Goal: Task Accomplishment & Management: Manage account settings

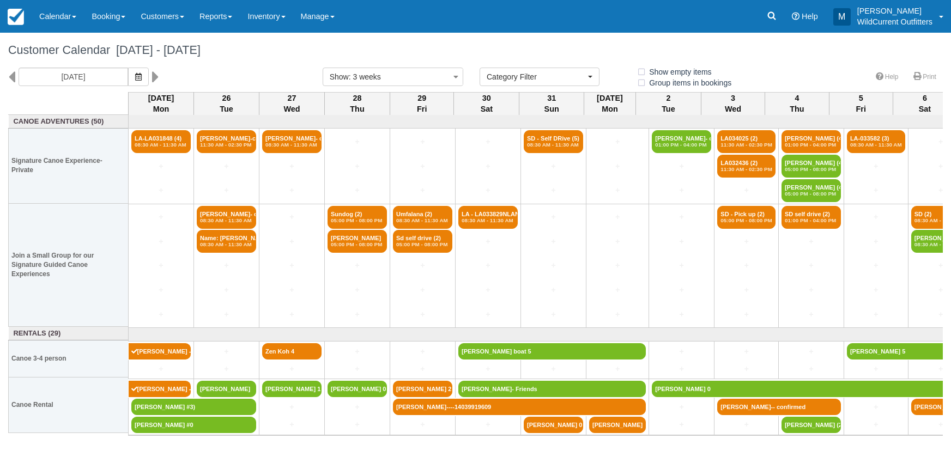
select select
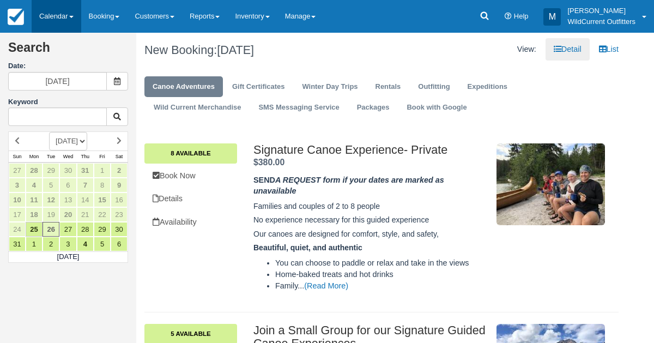
click at [52, 15] on link "Calendar" at bounding box center [57, 16] width 50 height 33
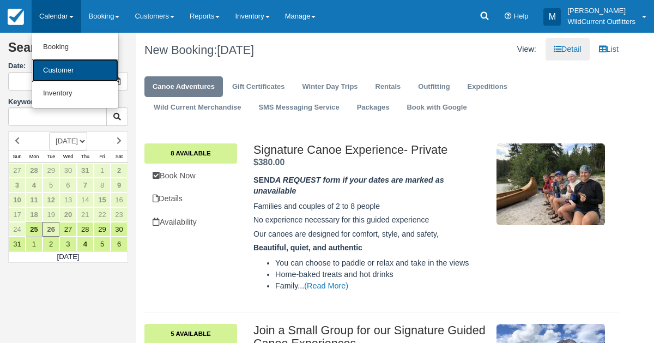
click at [56, 72] on link "Customer" at bounding box center [75, 70] width 86 height 23
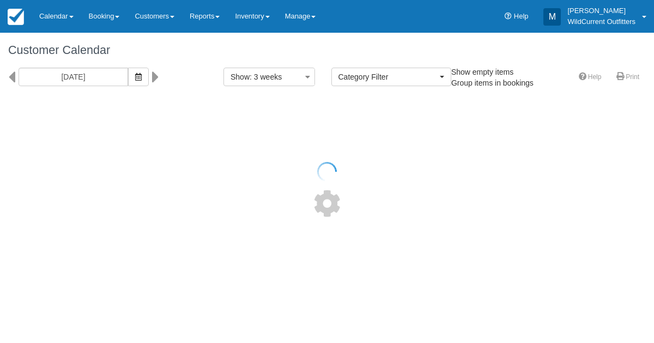
select select
click at [653, 44] on div "Customer Calendar" at bounding box center [327, 50] width 654 height 35
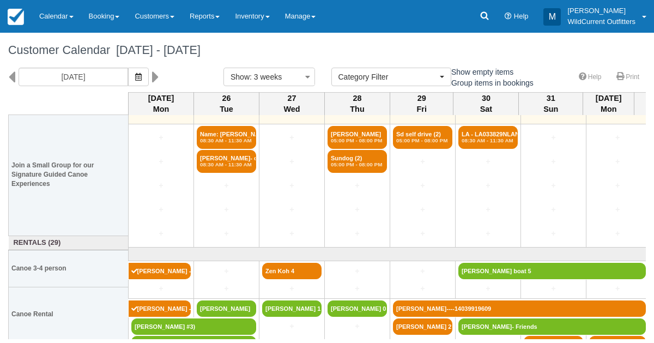
scroll to position [93, 0]
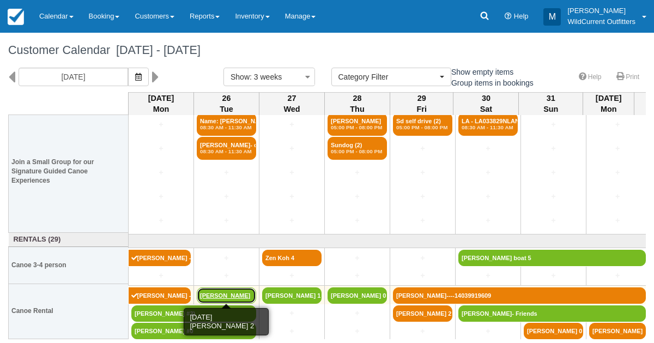
click at [236, 287] on link "[PERSON_NAME]" at bounding box center [226, 295] width 59 height 16
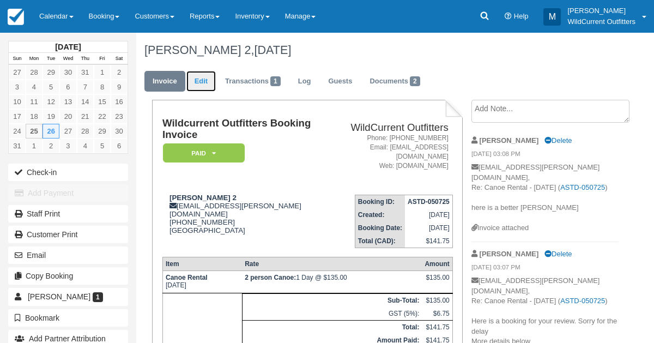
click at [203, 85] on link "Edit" at bounding box center [200, 81] width 29 height 21
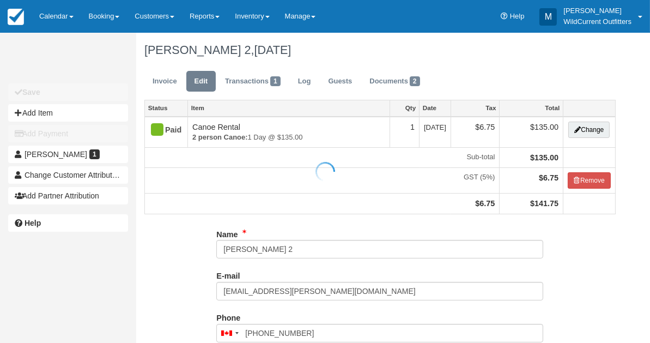
type input "(343) 572-6461"
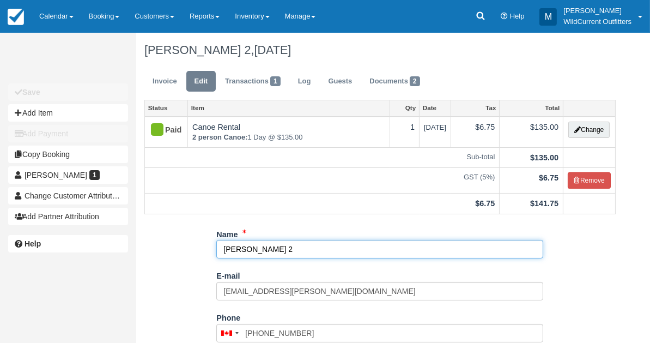
click at [295, 251] on input "Christina Anna Louka 2" at bounding box center [379, 249] width 327 height 19
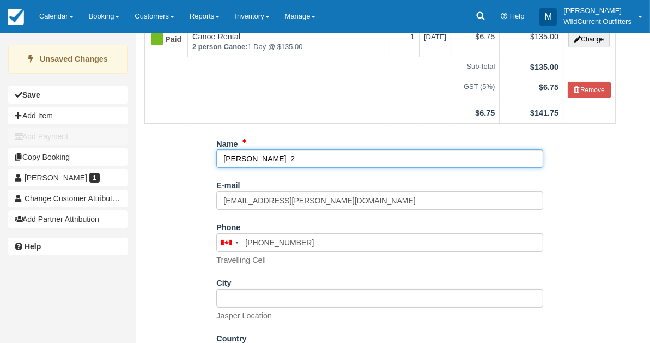
scroll to position [170, 0]
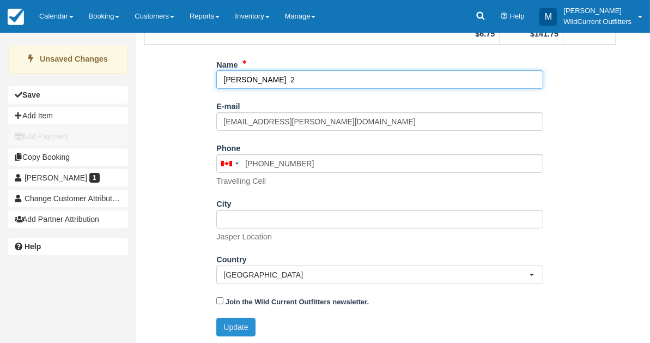
type input "Christina 2"
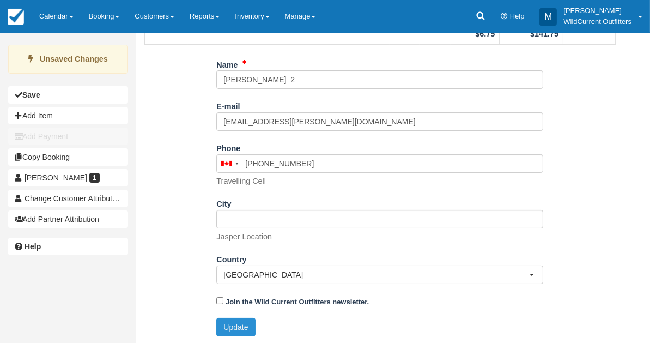
click at [241, 334] on button "Update" at bounding box center [235, 327] width 39 height 19
type input "+13435726461"
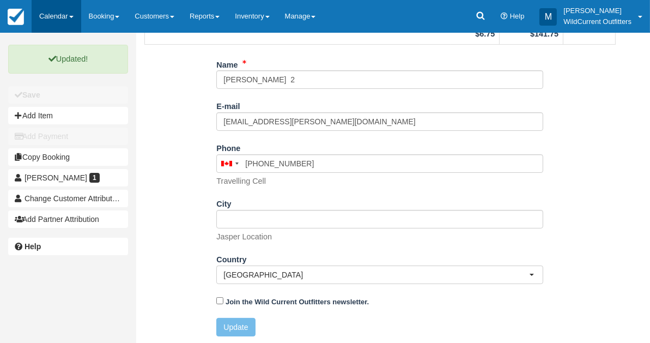
click at [48, 15] on link "Calendar" at bounding box center [57, 16] width 50 height 33
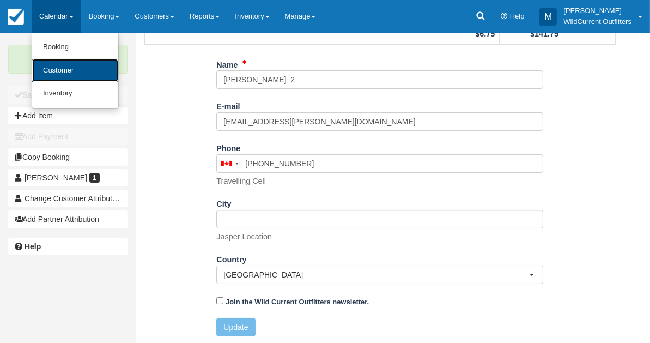
click at [64, 63] on link "Customer" at bounding box center [75, 70] width 86 height 23
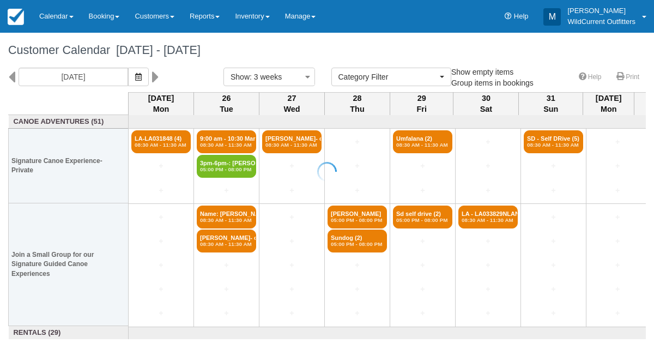
select select
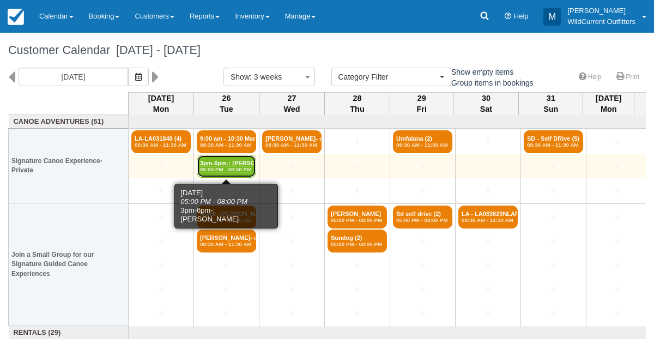
click at [218, 169] on em "05:00 PM - 08:00 PM" at bounding box center [226, 169] width 53 height 7
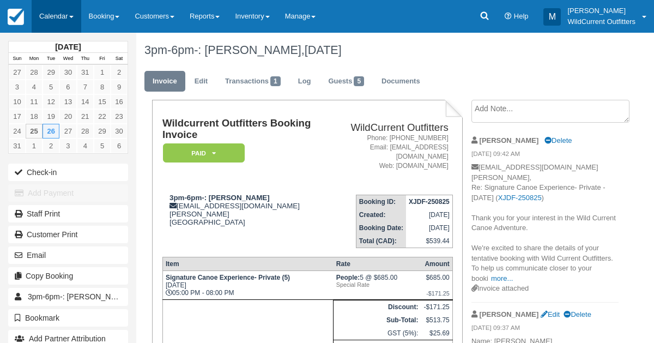
click at [53, 13] on link "Calendar" at bounding box center [57, 16] width 50 height 33
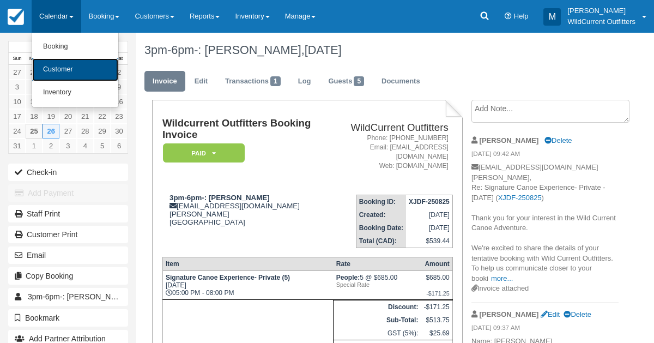
click at [55, 62] on link "Customer" at bounding box center [75, 69] width 86 height 23
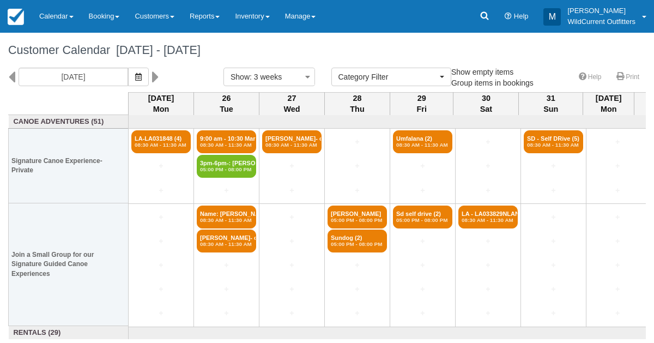
select select
click at [214, 13] on link "Reports" at bounding box center [204, 16] width 45 height 33
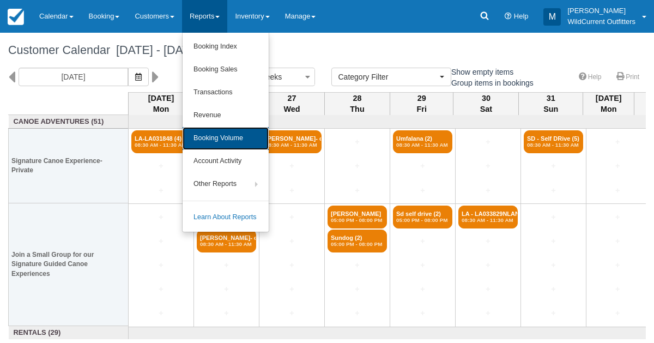
click at [225, 130] on link "Booking Volume" at bounding box center [226, 138] width 86 height 23
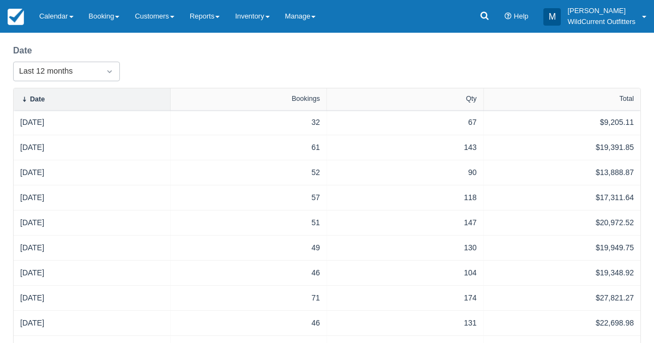
scroll to position [224, 0]
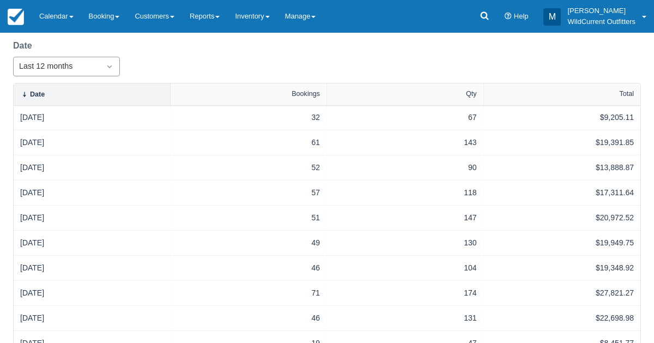
click at [106, 63] on icon "Dropdown icon" at bounding box center [109, 66] width 11 height 11
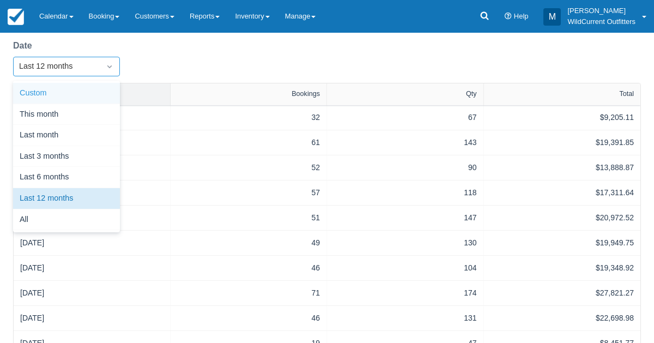
click at [87, 83] on div "Custom" at bounding box center [66, 93] width 107 height 21
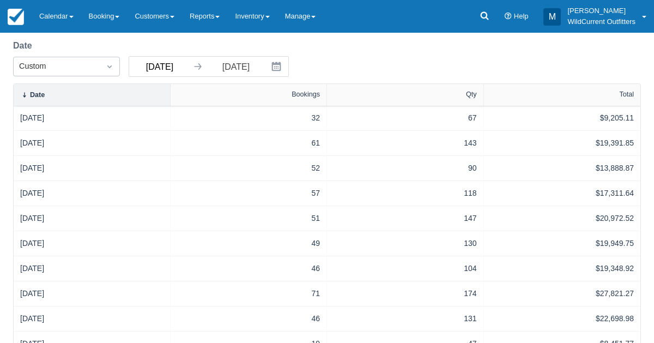
click at [155, 70] on input "08/25/24" at bounding box center [159, 67] width 61 height 20
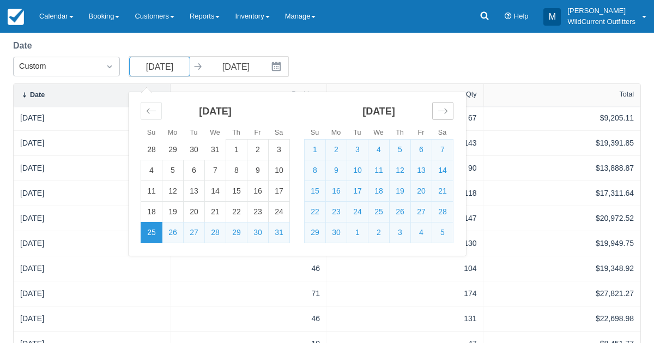
click at [444, 113] on icon "Move forward to switch to the next month." at bounding box center [443, 111] width 10 height 10
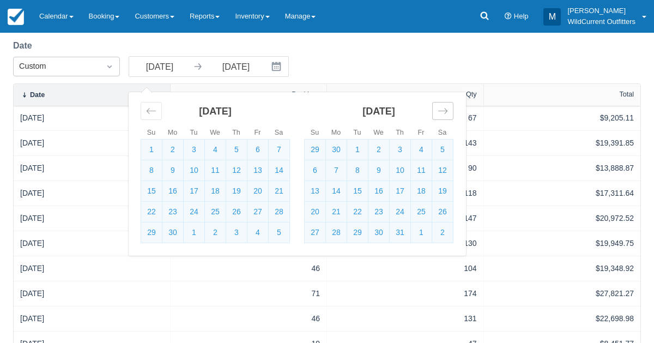
click at [444, 113] on icon "Move forward to switch to the next month." at bounding box center [443, 111] width 10 height 10
click at [414, 148] on td "1" at bounding box center [421, 150] width 21 height 21
type input "11/01/24"
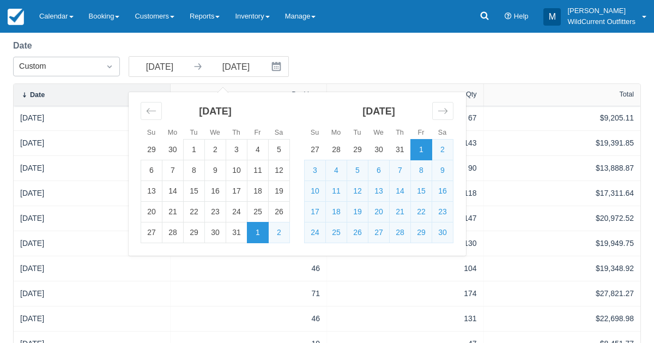
click at [441, 56] on div "Date Custom 11/01/24 Navigate forward to interact with the calendar and select …" at bounding box center [327, 61] width 628 height 44
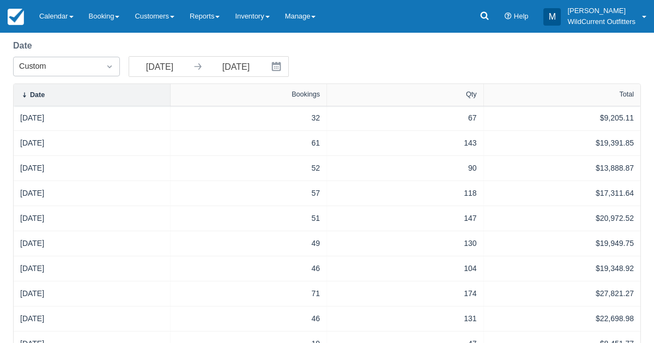
scroll to position [263, 0]
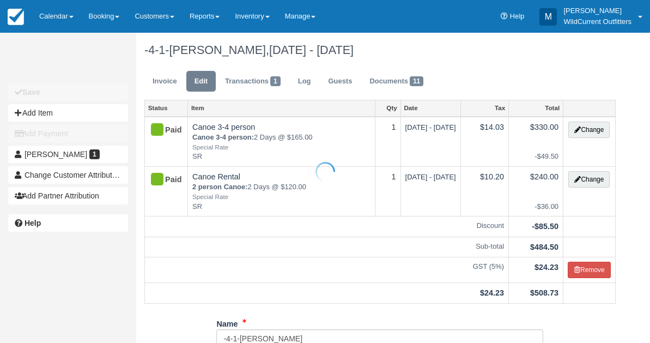
scroll to position [258, 0]
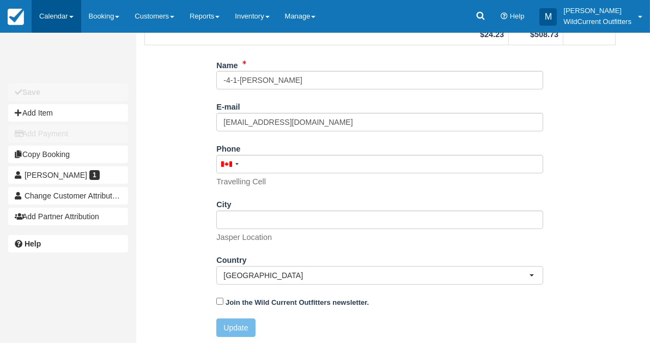
click at [53, 16] on link "Calendar" at bounding box center [57, 16] width 50 height 33
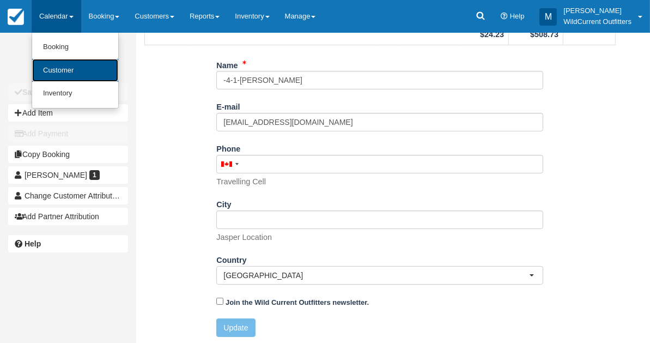
click at [57, 80] on link "Customer" at bounding box center [75, 70] width 86 height 23
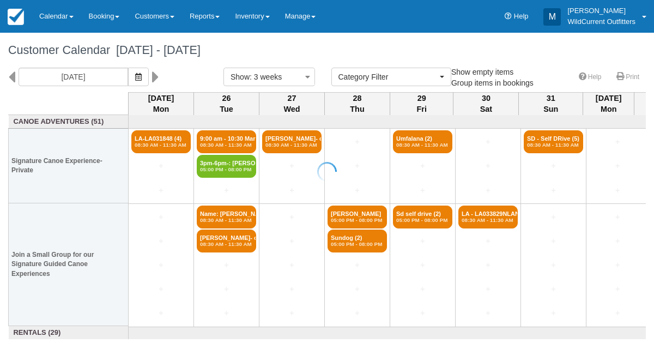
select select
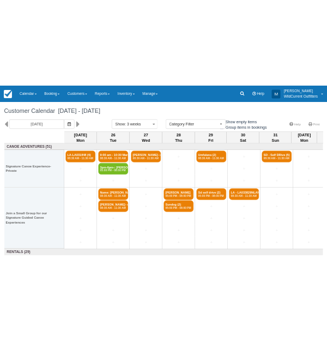
scroll to position [93, 0]
